Goal: Navigation & Orientation: Find specific page/section

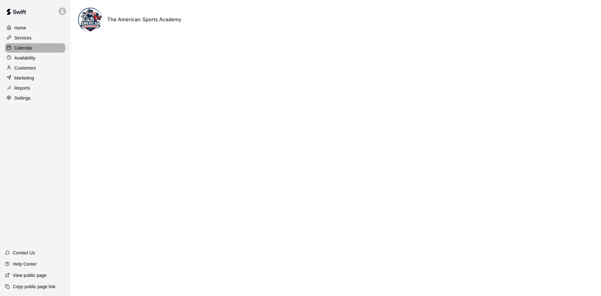
click at [28, 49] on p "Calendar" at bounding box center [23, 48] width 18 height 6
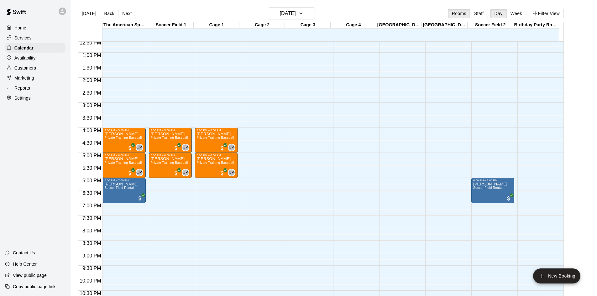
scroll to position [309, 0]
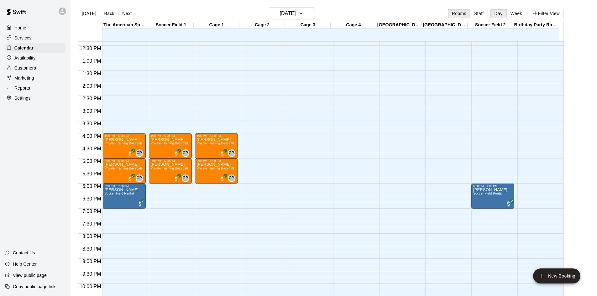
click at [29, 58] on p "Availability" at bounding box center [24, 58] width 21 height 6
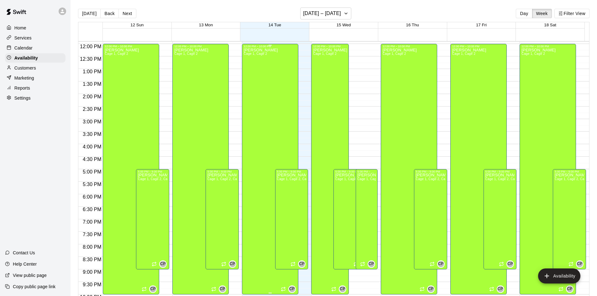
scroll to position [215, 0]
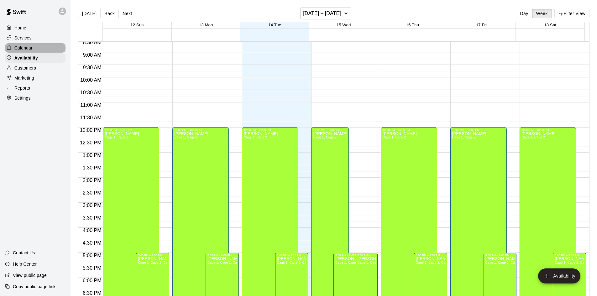
click at [32, 51] on p "Calendar" at bounding box center [23, 48] width 18 height 6
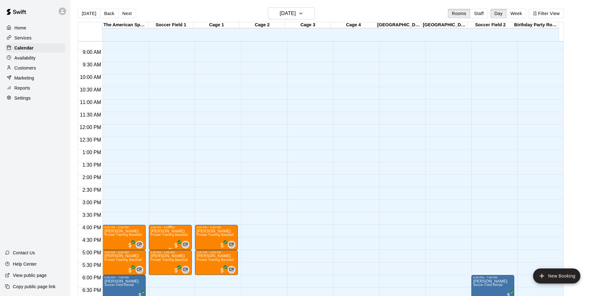
scroll to position [215, 0]
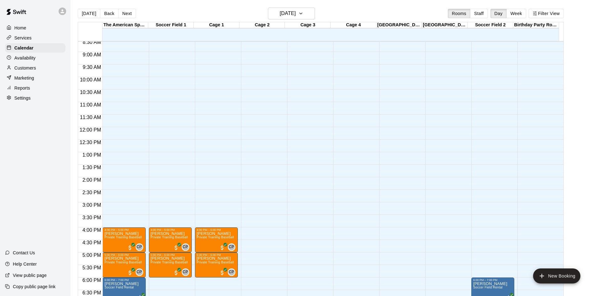
click at [35, 57] on p "Availability" at bounding box center [24, 58] width 21 height 6
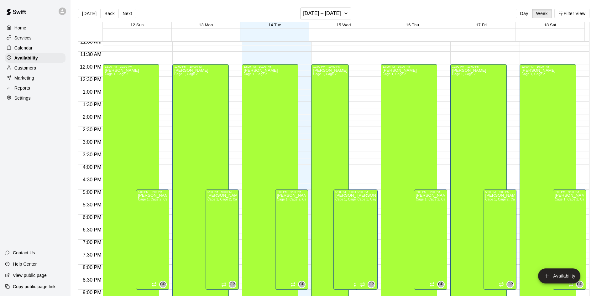
scroll to position [181, 0]
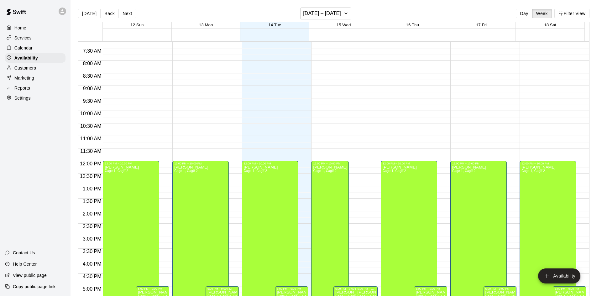
click at [29, 51] on p "Calendar" at bounding box center [23, 48] width 18 height 6
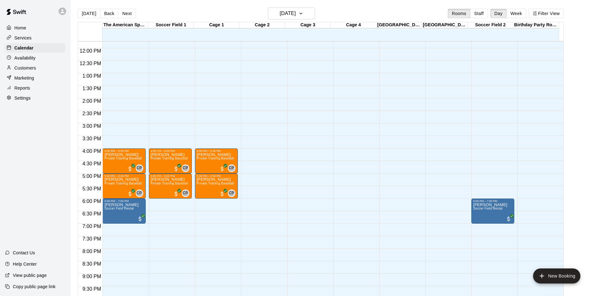
scroll to position [309, 0]
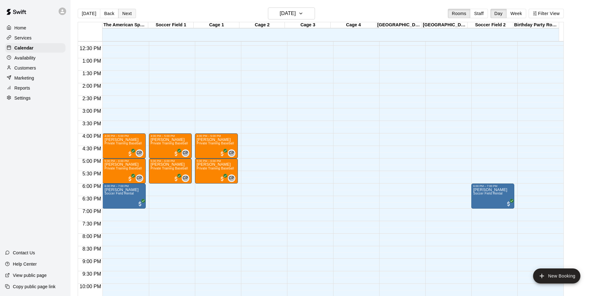
click at [127, 16] on button "Next" at bounding box center [127, 13] width 18 height 9
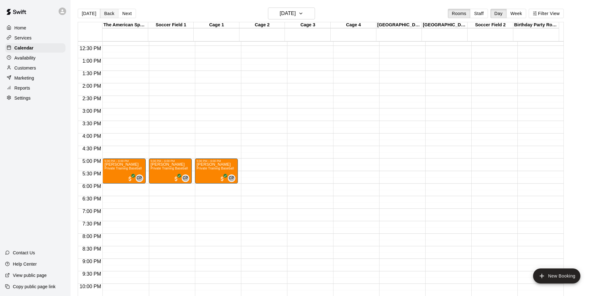
click at [109, 15] on button "Back" at bounding box center [109, 13] width 18 height 9
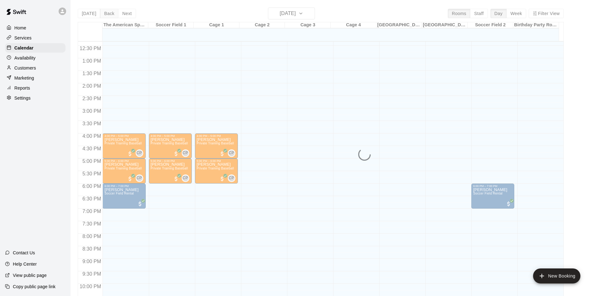
click at [109, 15] on div "[DATE] Back [DATE][DATE] Rooms Staff Day Week Filter View The American Sports A…" at bounding box center [321, 156] width 486 height 296
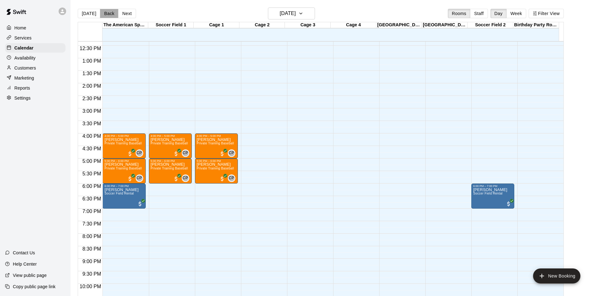
click at [109, 15] on button "Back" at bounding box center [109, 13] width 18 height 9
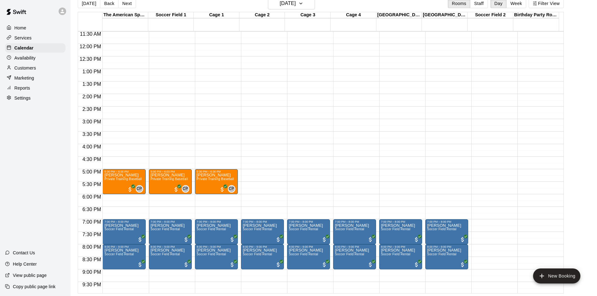
scroll to position [278, 0]
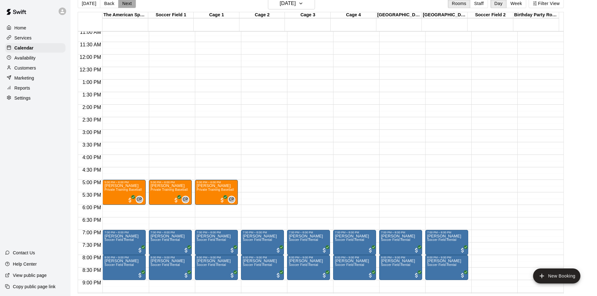
click at [126, 6] on button "Next" at bounding box center [127, 3] width 18 height 9
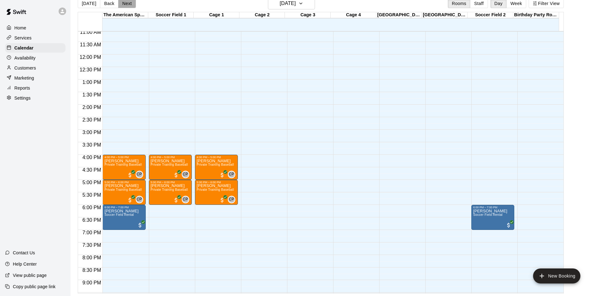
click at [131, 5] on button "Next" at bounding box center [127, 3] width 18 height 9
